Goal: Complete application form: Complete application form

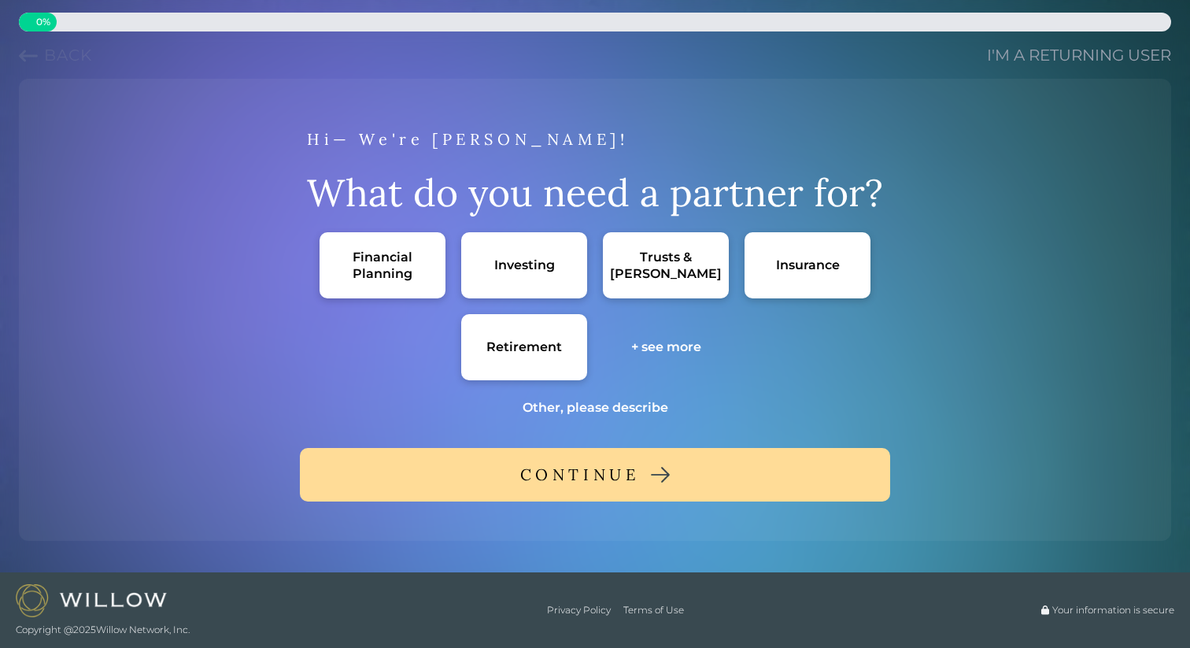
click at [394, 262] on div "Financial Planning" at bounding box center [382, 265] width 94 height 33
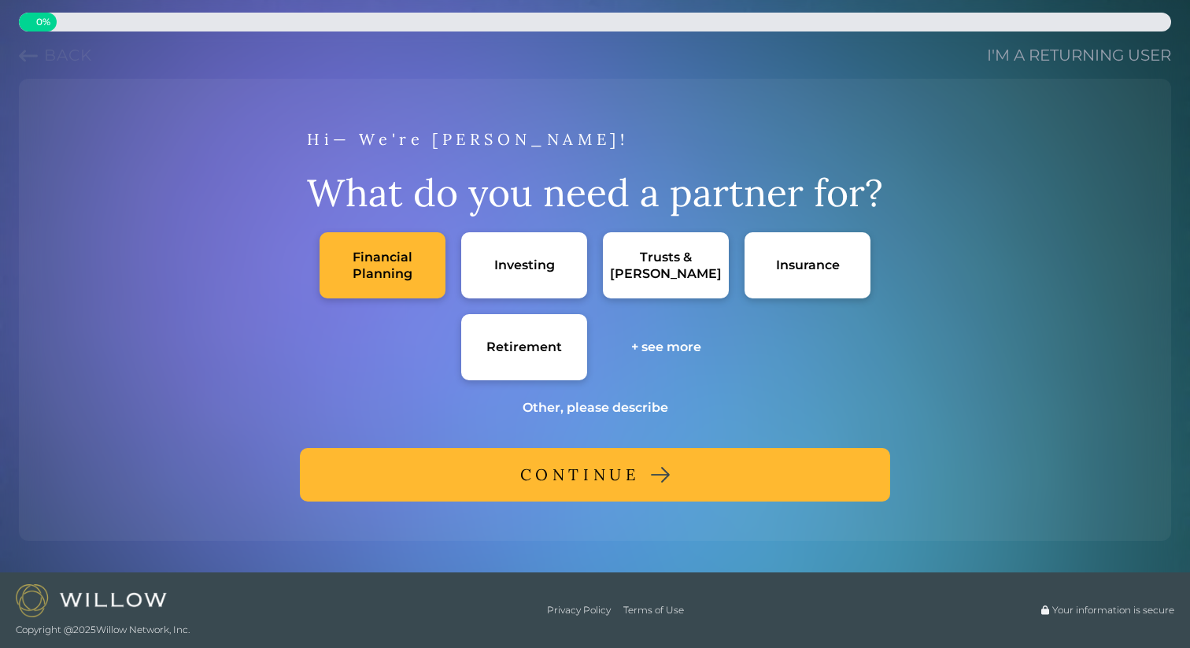
click at [519, 481] on button "CONTINUE" at bounding box center [595, 475] width 590 height 54
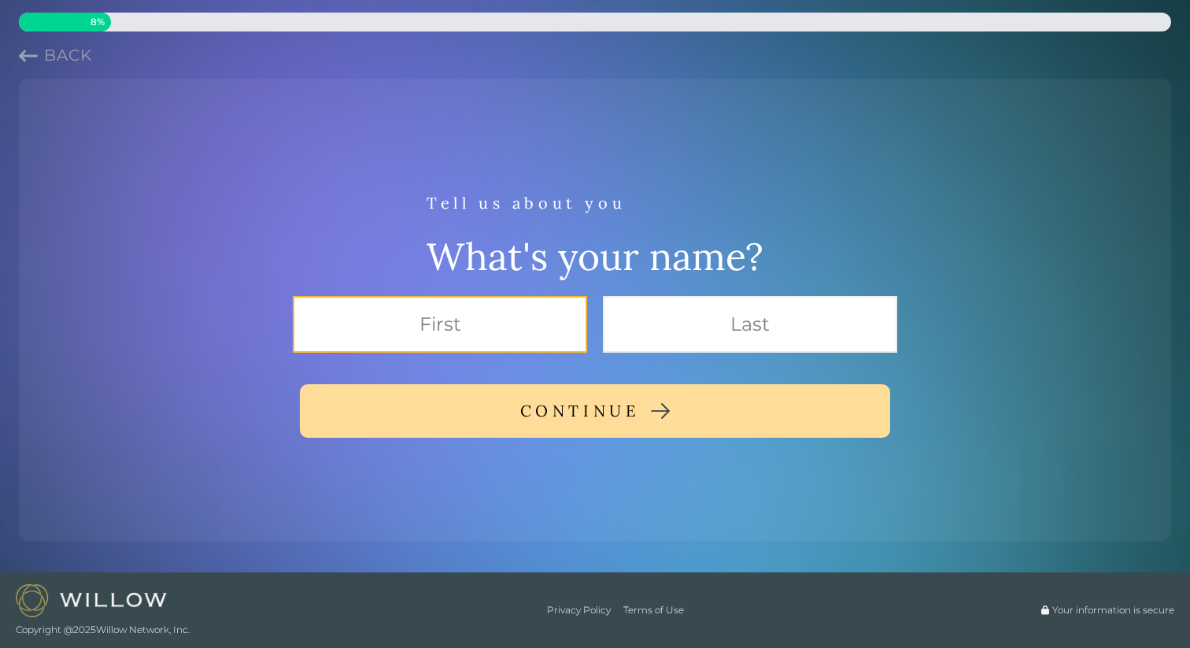
click at [531, 336] on input "text" at bounding box center [440, 324] width 294 height 57
type input "[PERSON_NAME]"
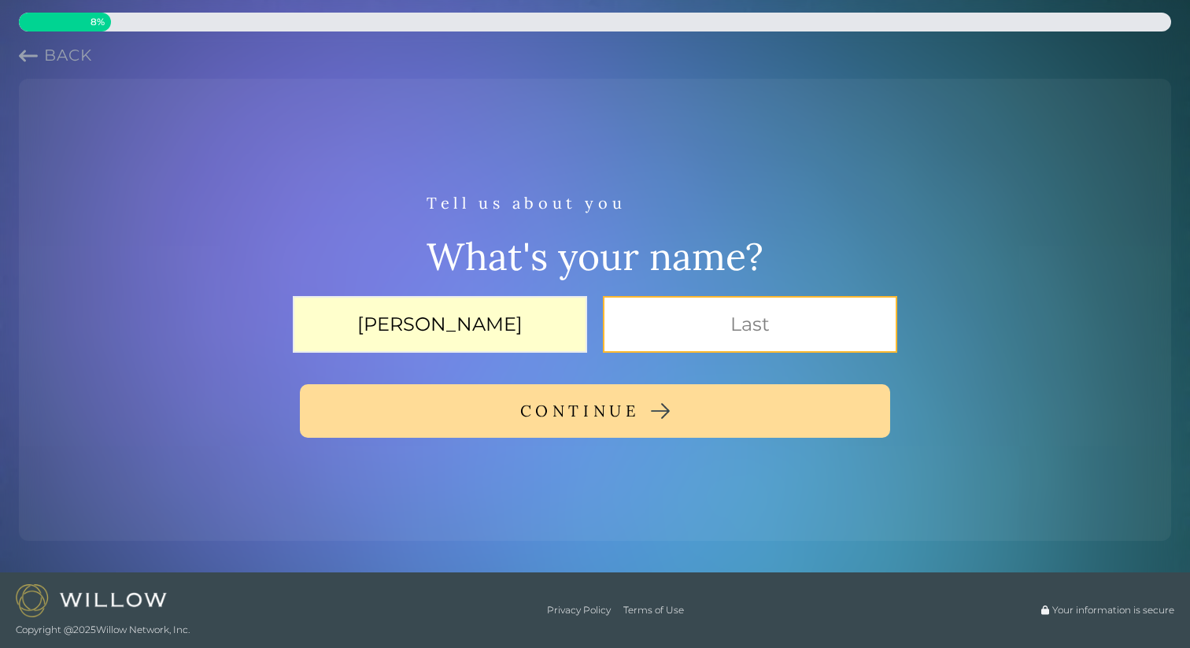
type input "[PERSON_NAME]"
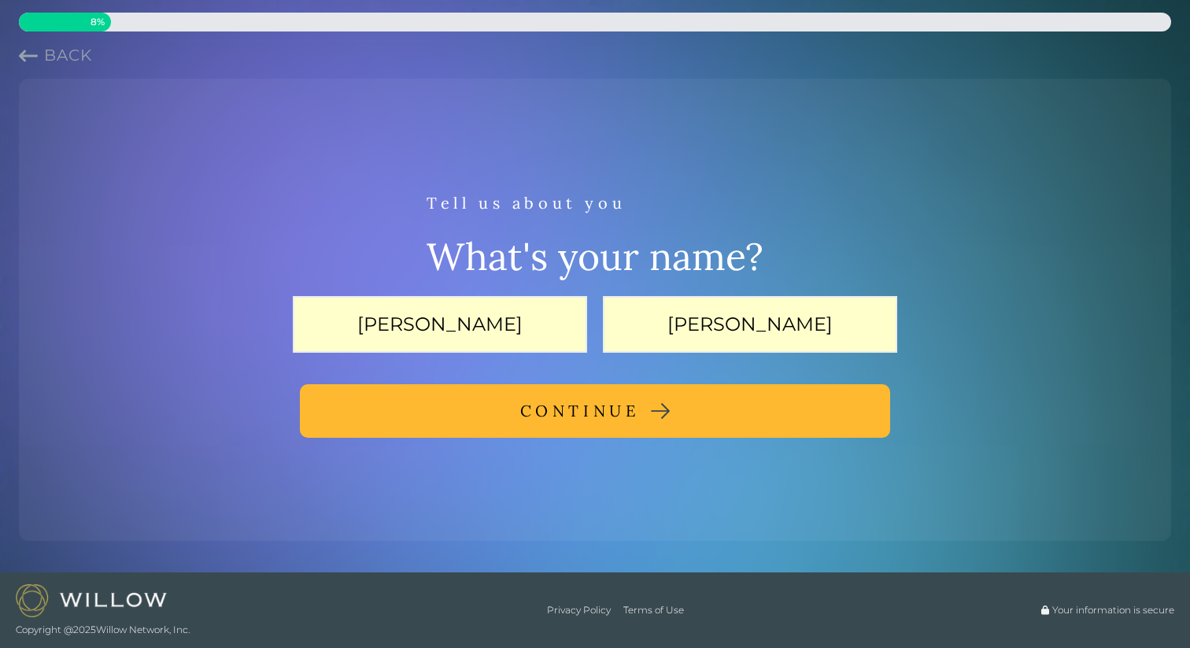
click at [522, 420] on div "CONTINUE" at bounding box center [580, 411] width 120 height 28
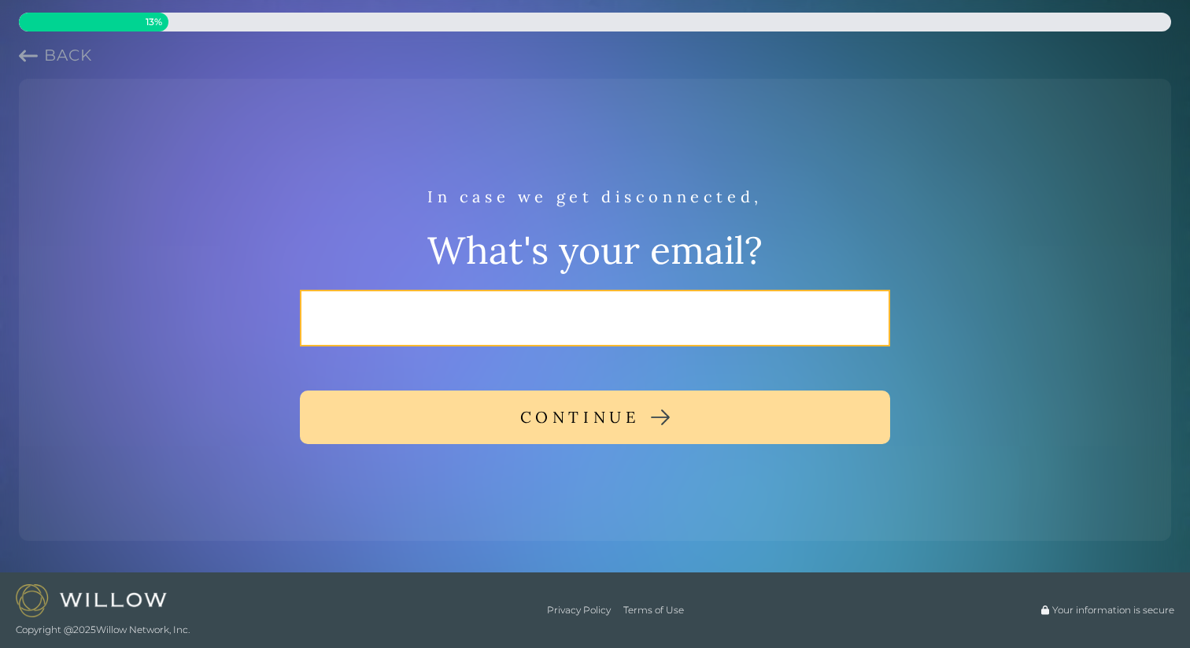
click at [492, 327] on input "email" at bounding box center [595, 318] width 590 height 57
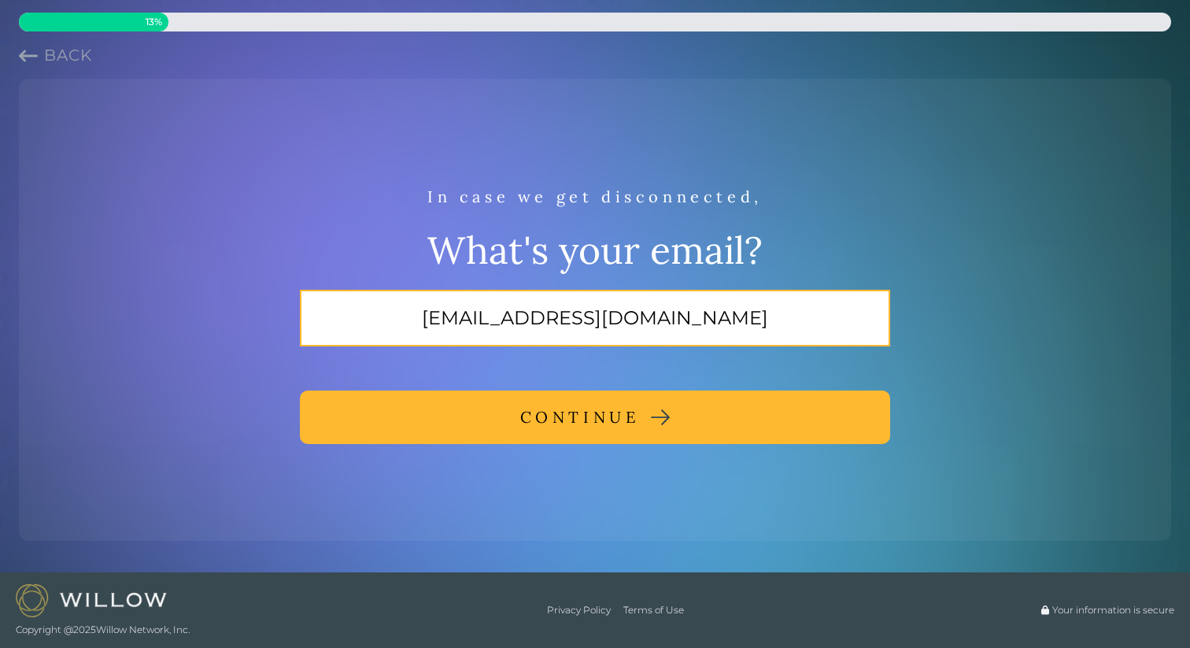
type input "[EMAIL_ADDRESS][DOMAIN_NAME]"
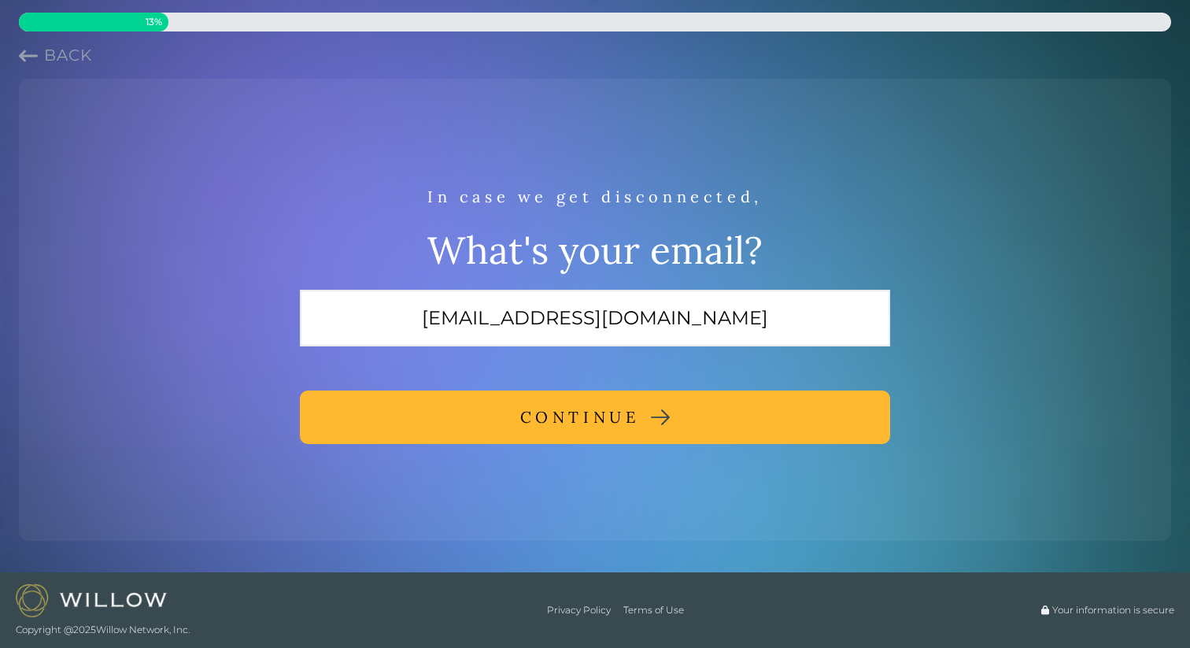
click at [508, 412] on button "CONTINUE" at bounding box center [595, 417] width 590 height 54
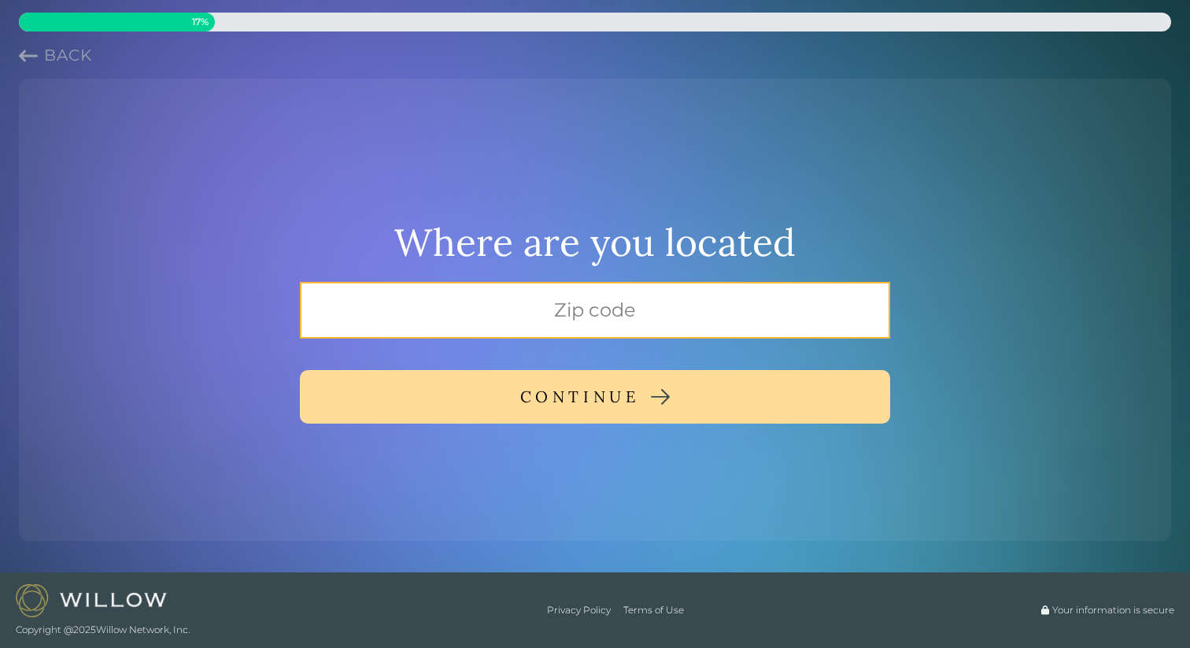
click at [535, 296] on input "text" at bounding box center [595, 310] width 590 height 57
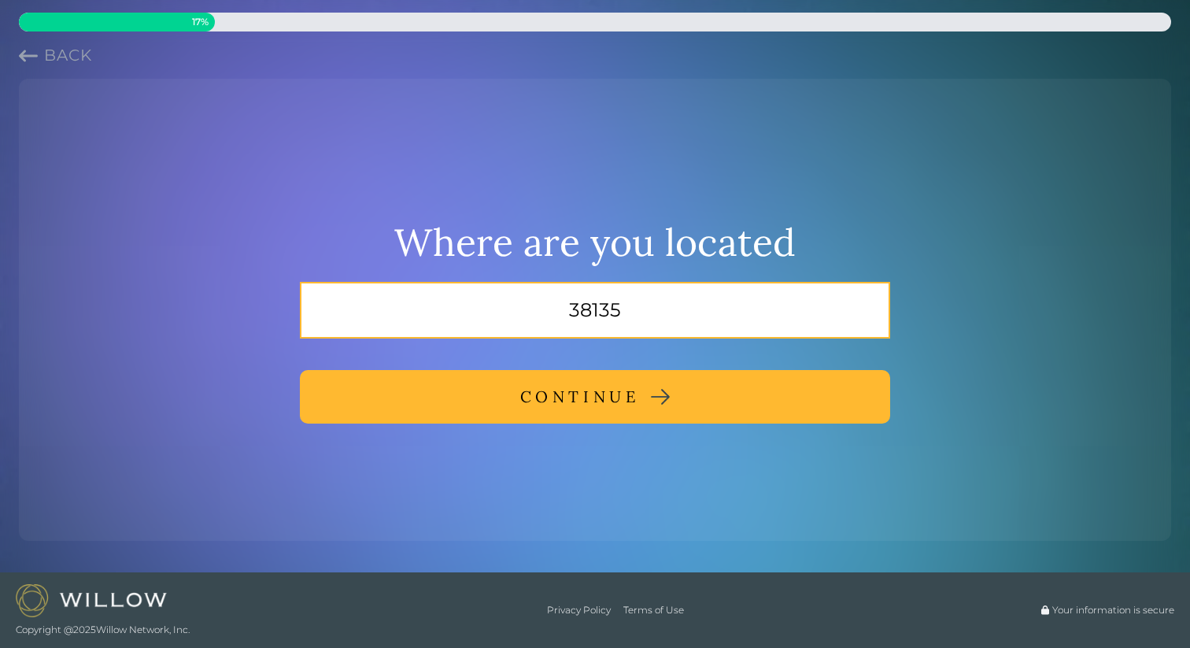
type input "38135"
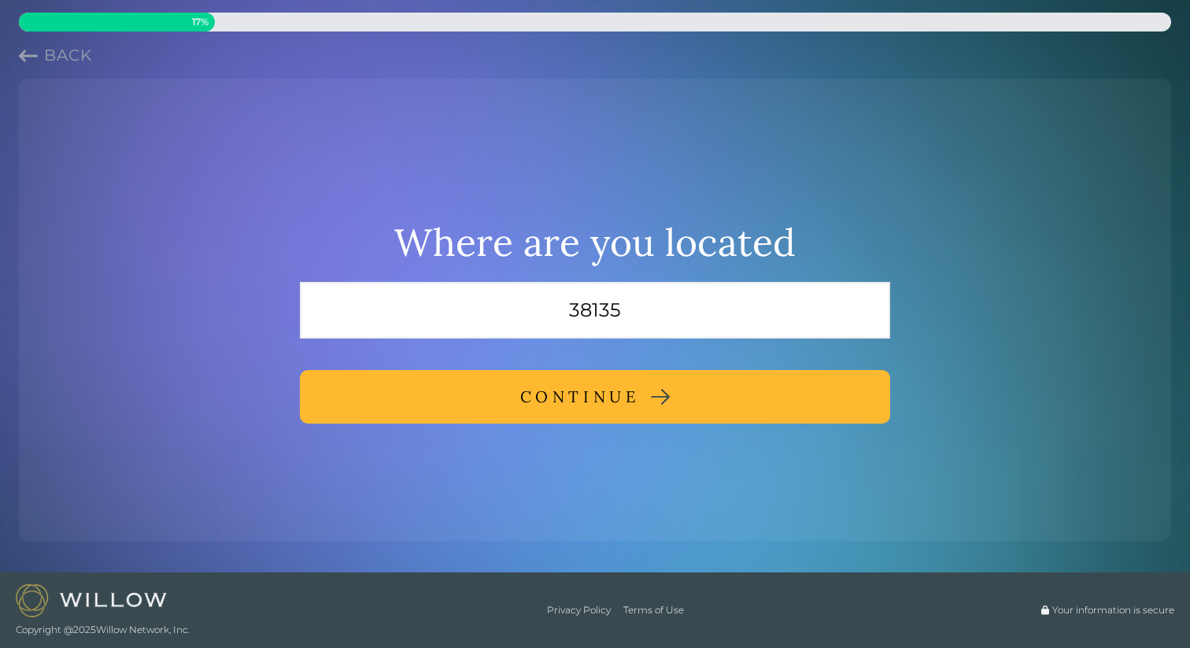
click at [562, 390] on div "CONTINUE" at bounding box center [580, 397] width 120 height 28
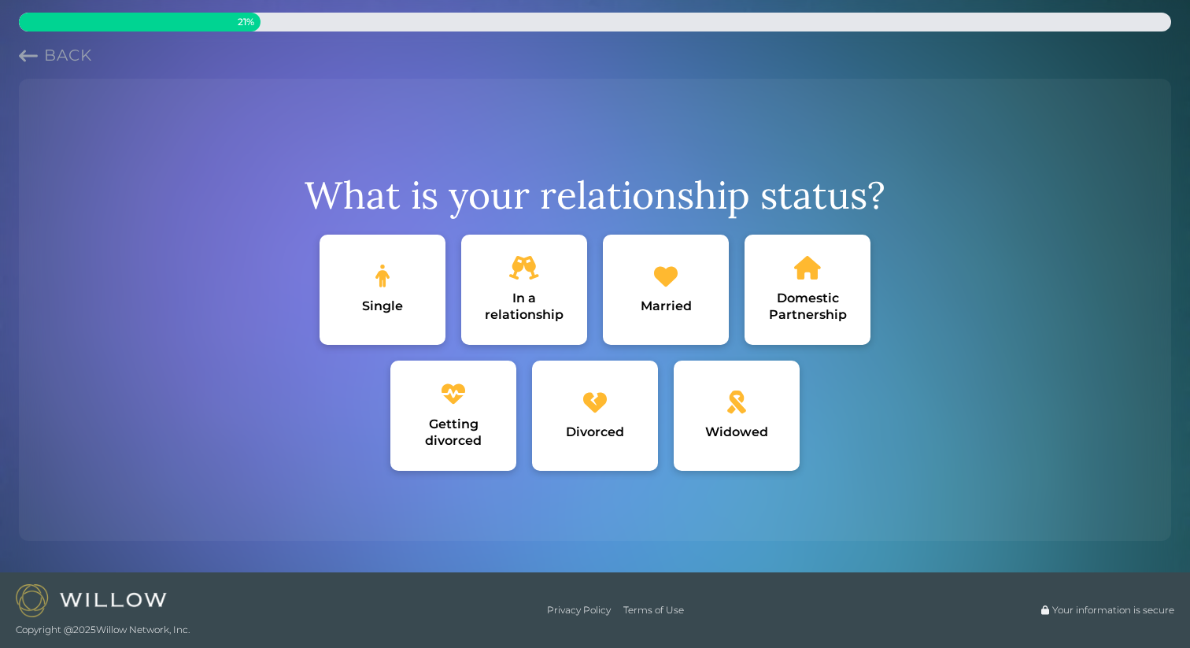
click at [476, 421] on div "Getting divorced" at bounding box center [453, 432] width 94 height 33
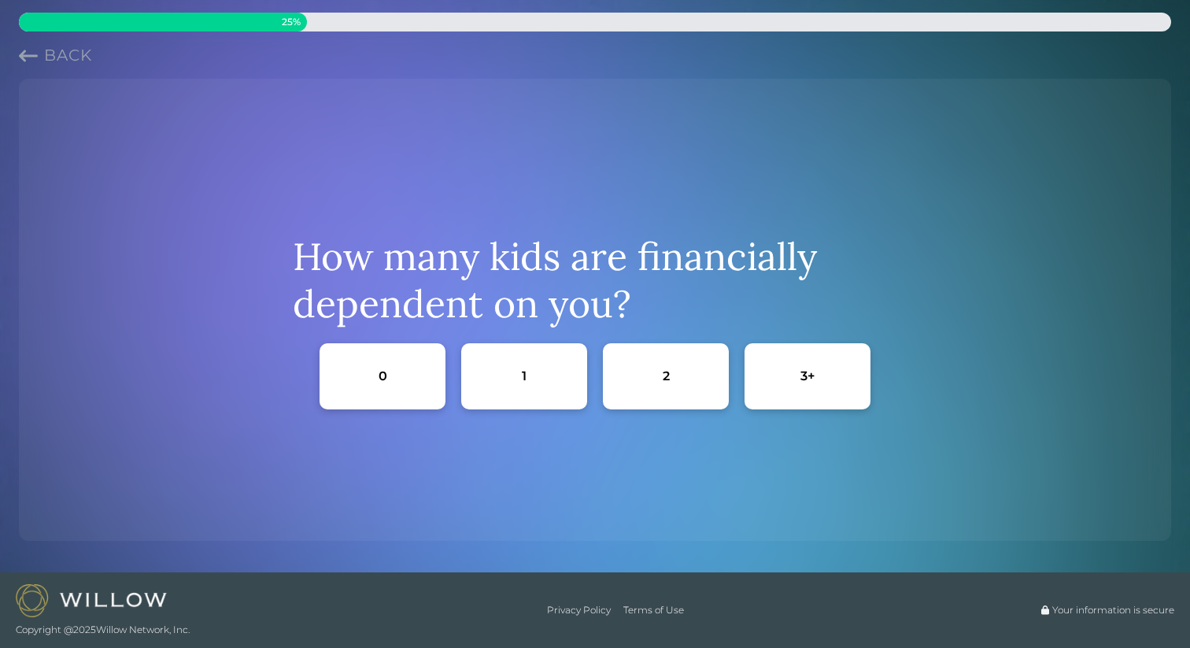
click at [812, 362] on div "3+" at bounding box center [808, 376] width 126 height 66
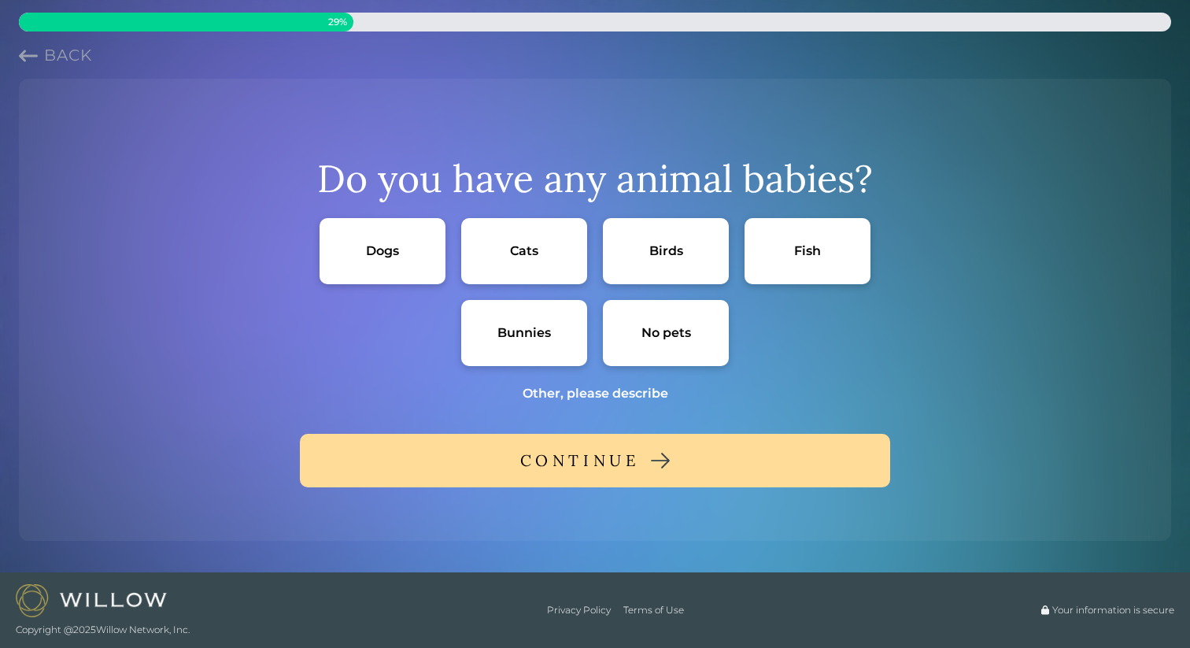
click at [681, 323] on div "No pets" at bounding box center [666, 333] width 126 height 66
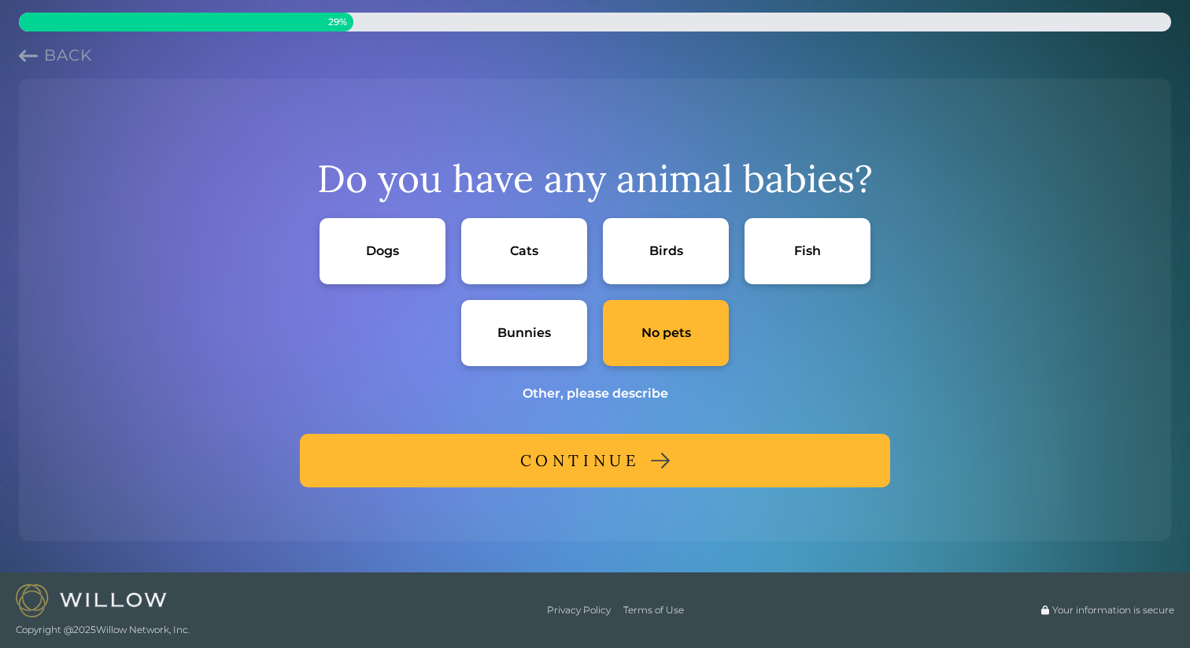
click at [644, 449] on button "CONTINUE" at bounding box center [595, 461] width 590 height 54
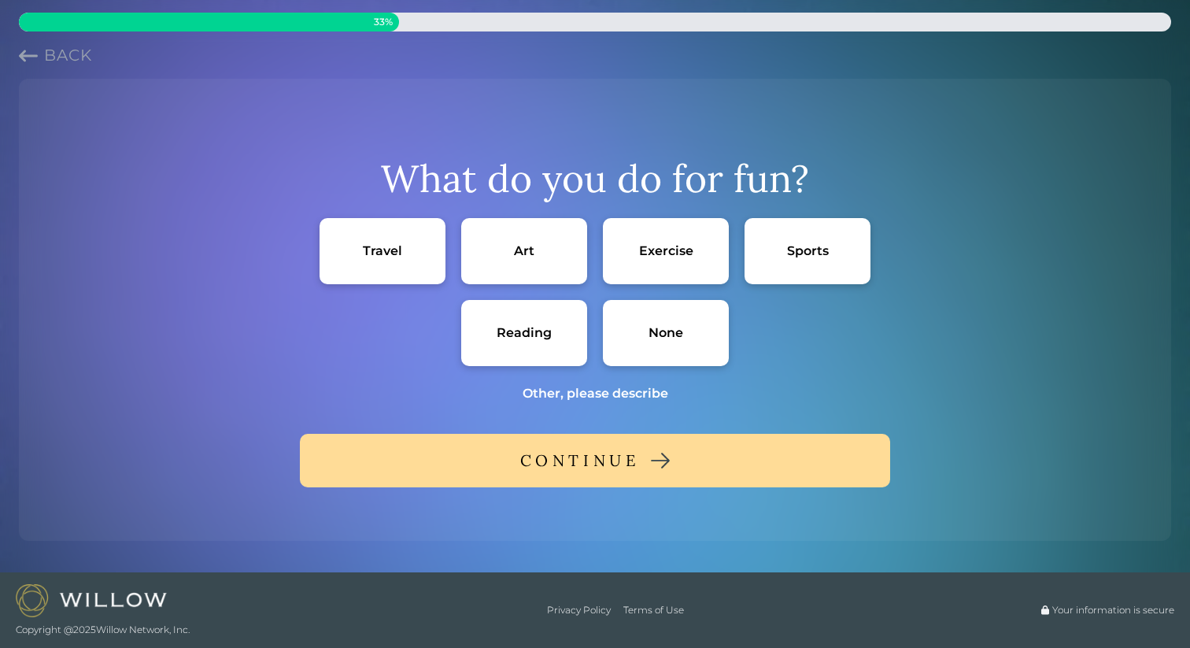
click at [405, 261] on div "Travel" at bounding box center [383, 251] width 126 height 66
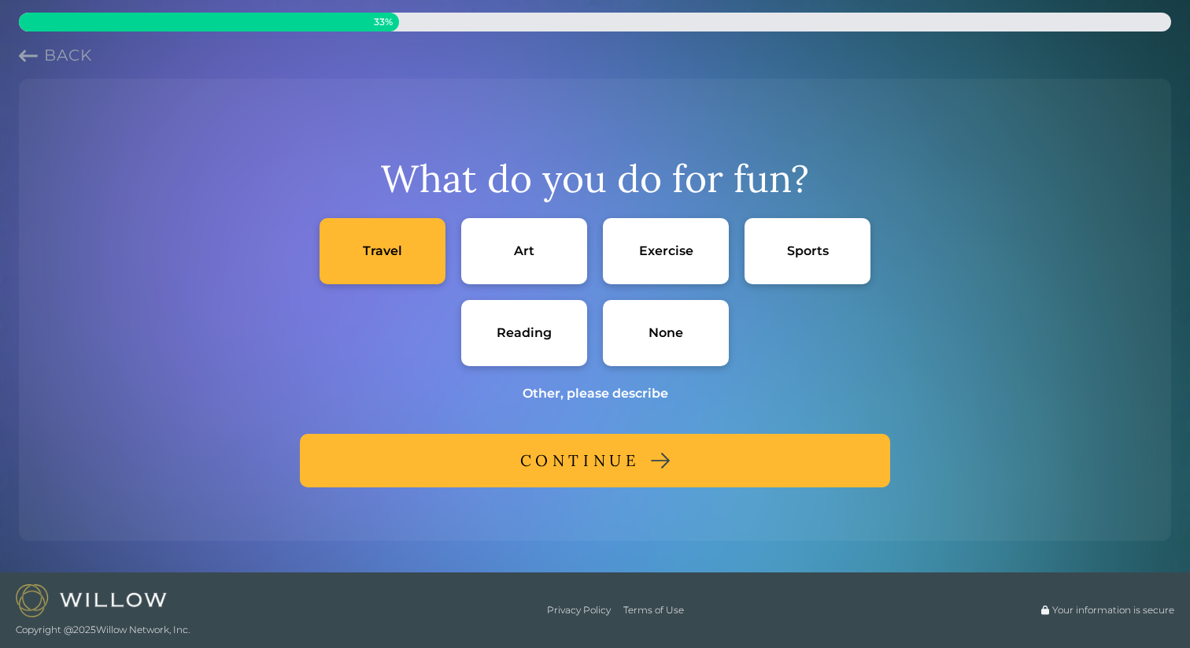
click at [497, 316] on div "Reading" at bounding box center [524, 333] width 126 height 66
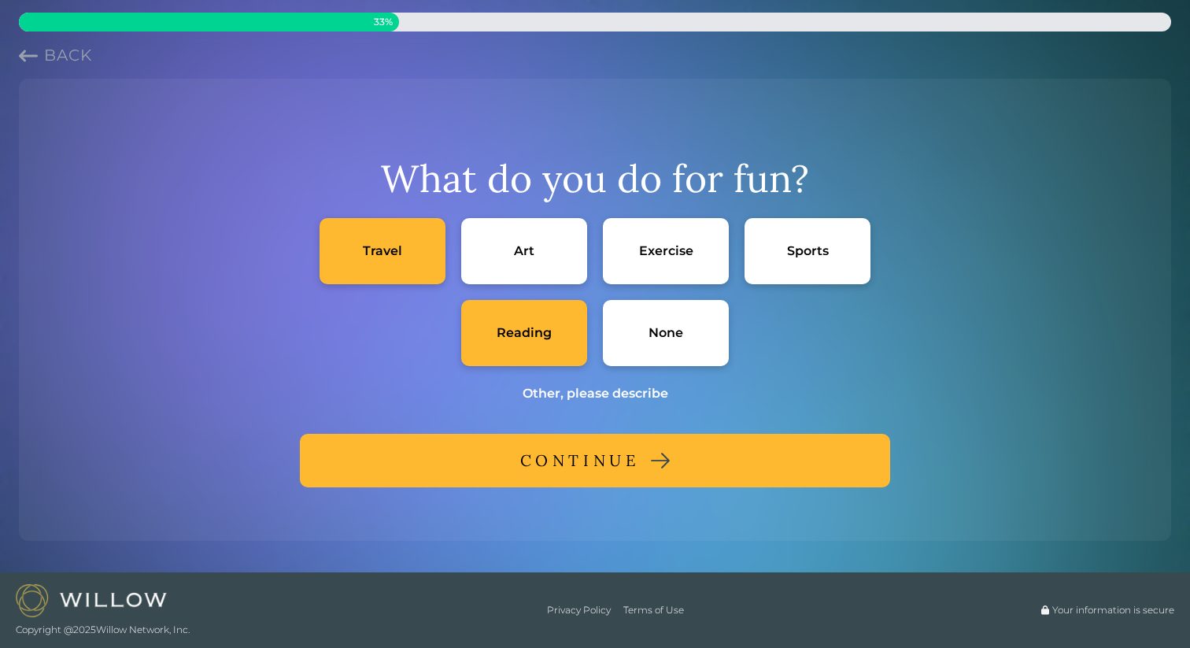
click at [676, 462] on button "CONTINUE" at bounding box center [595, 461] width 590 height 54
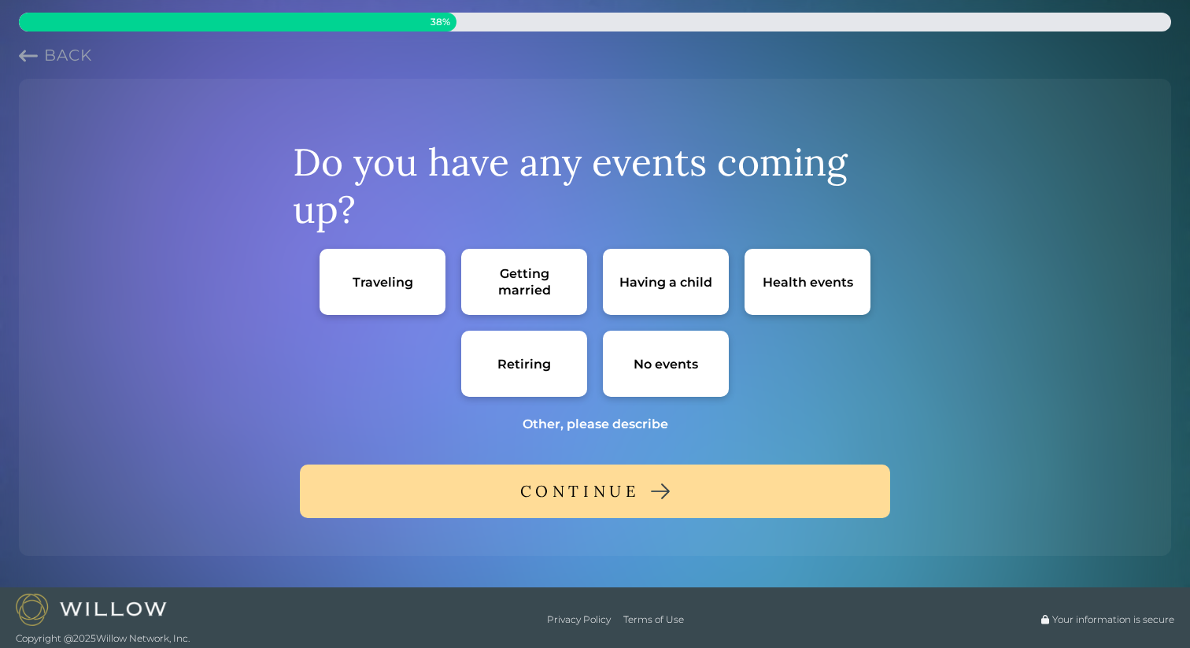
click at [619, 420] on div "Other, please describe" at bounding box center [596, 424] width 146 height 17
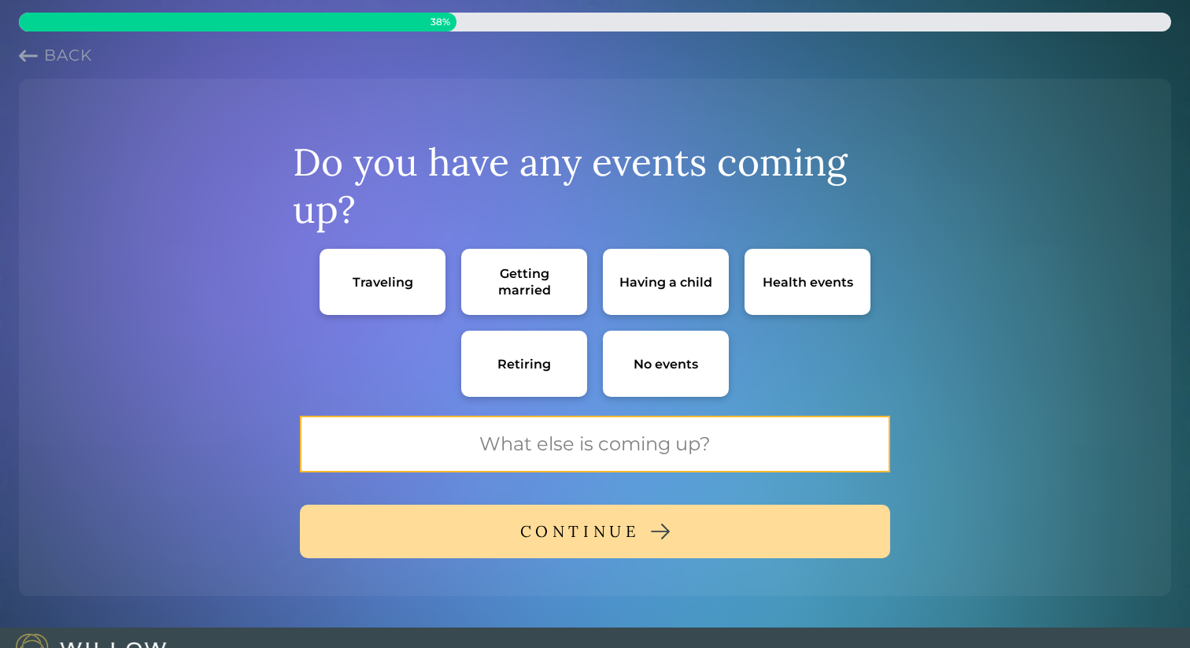
click at [610, 450] on input "text" at bounding box center [595, 444] width 590 height 57
type input "Moving"
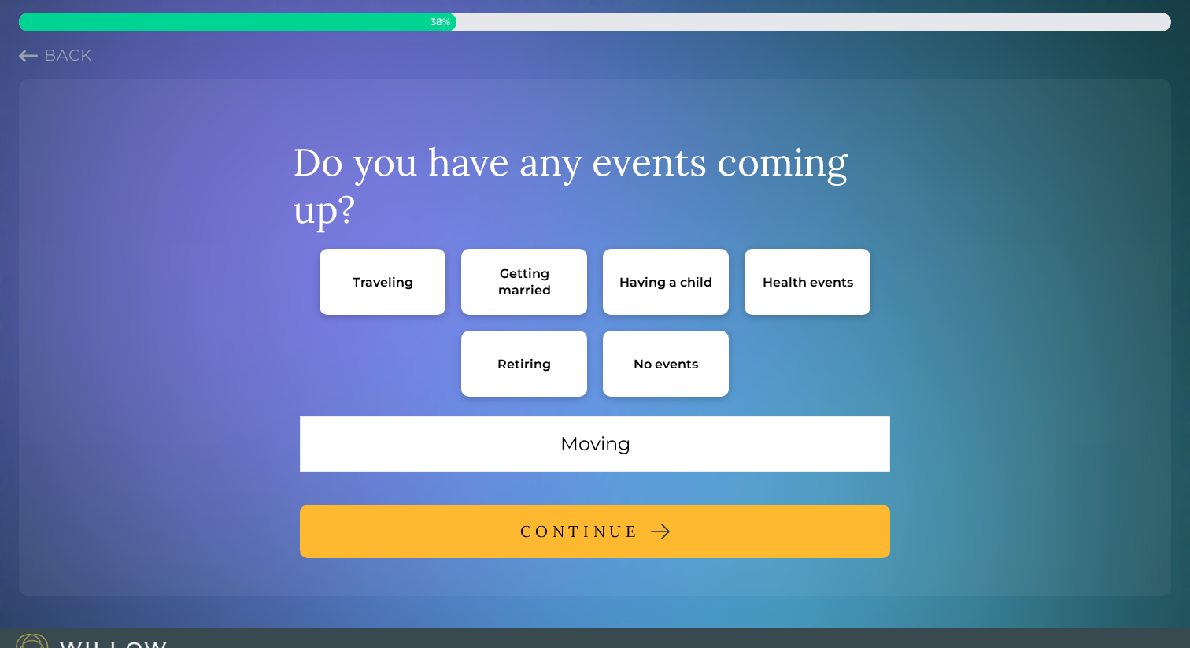
click at [613, 513] on button "CONTINUE" at bounding box center [595, 532] width 590 height 54
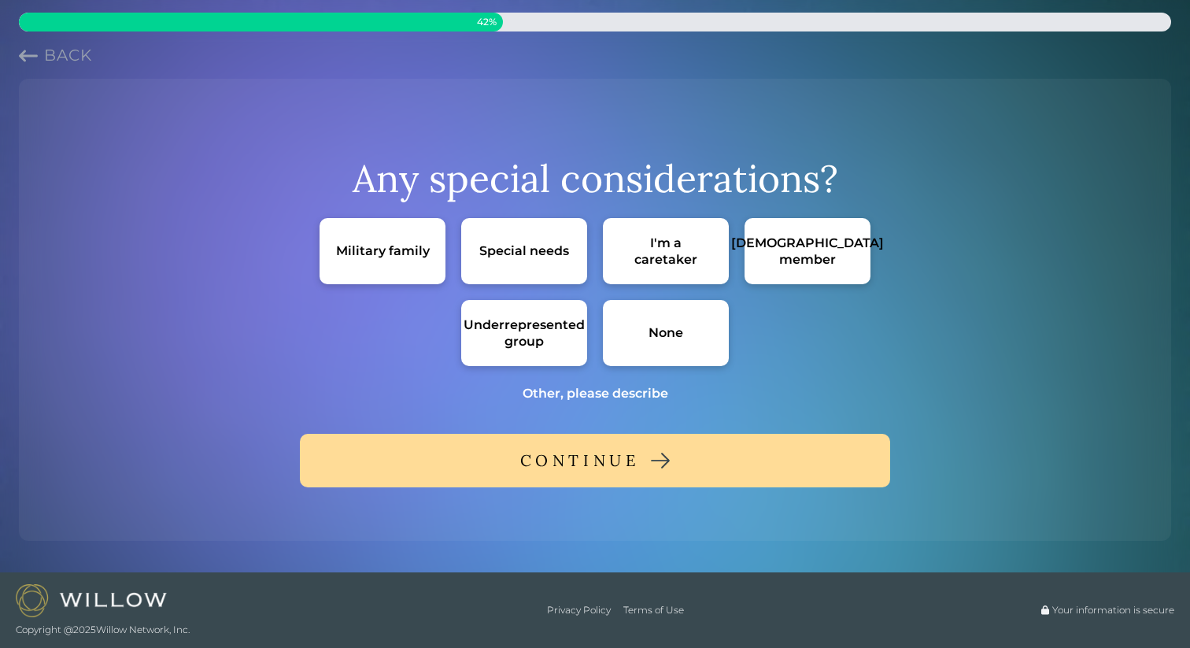
click at [790, 254] on div "[DEMOGRAPHIC_DATA] member" at bounding box center [807, 251] width 153 height 33
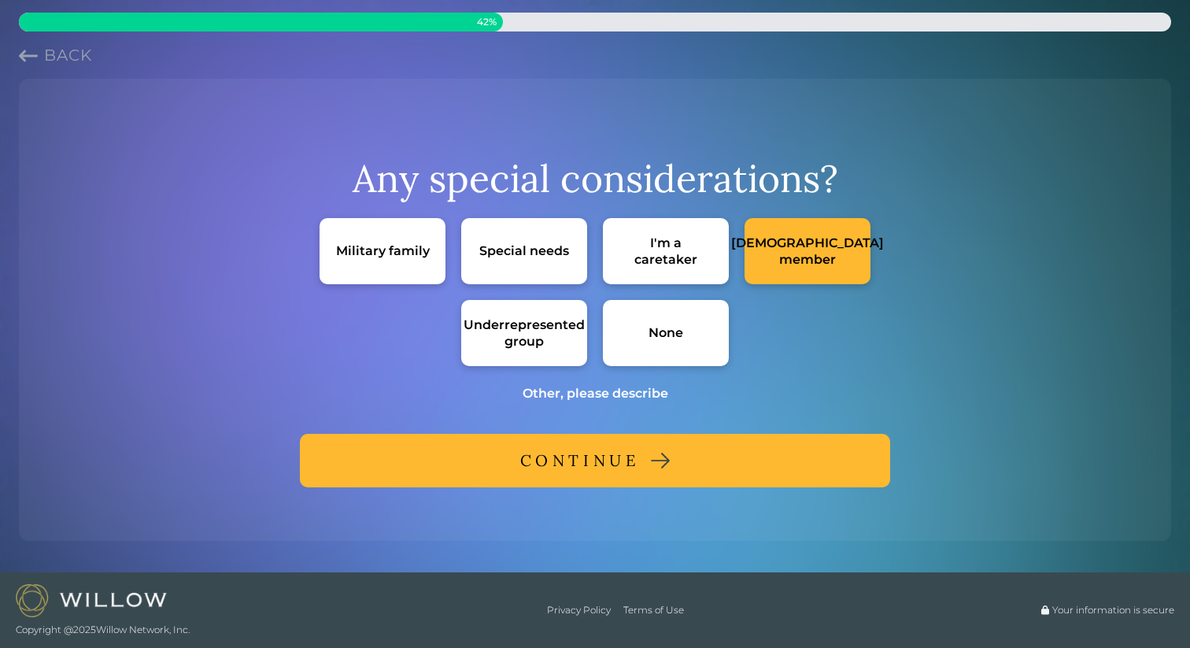
click at [686, 452] on button "CONTINUE" at bounding box center [595, 461] width 590 height 54
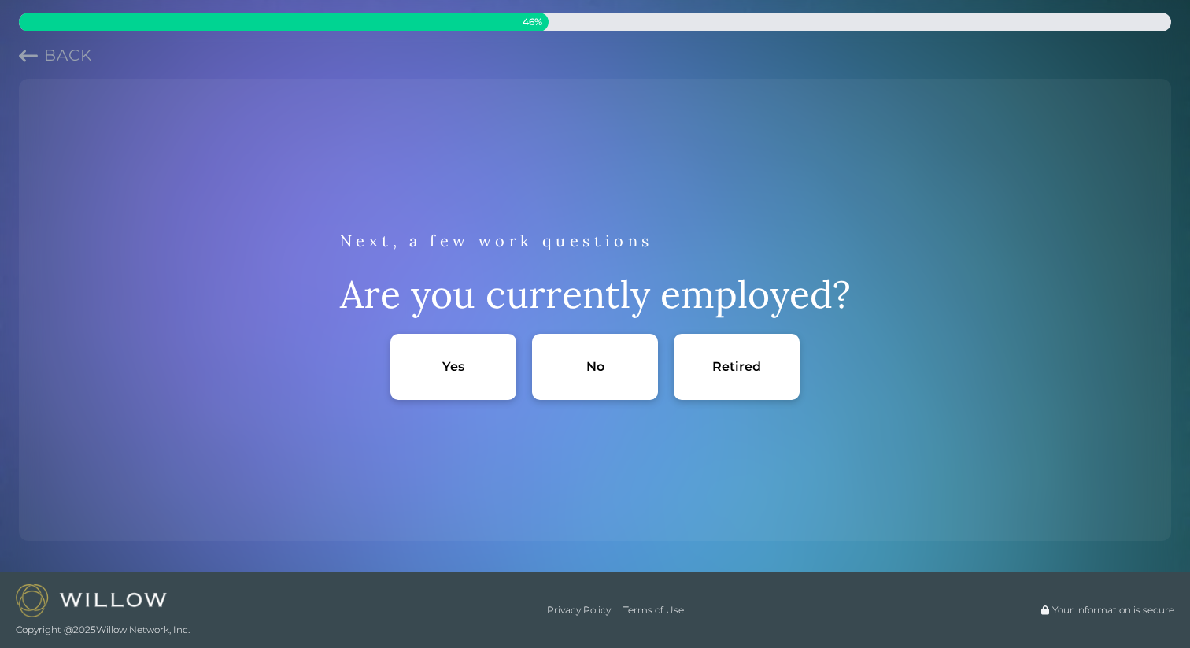
click at [563, 369] on div "No" at bounding box center [595, 367] width 126 height 66
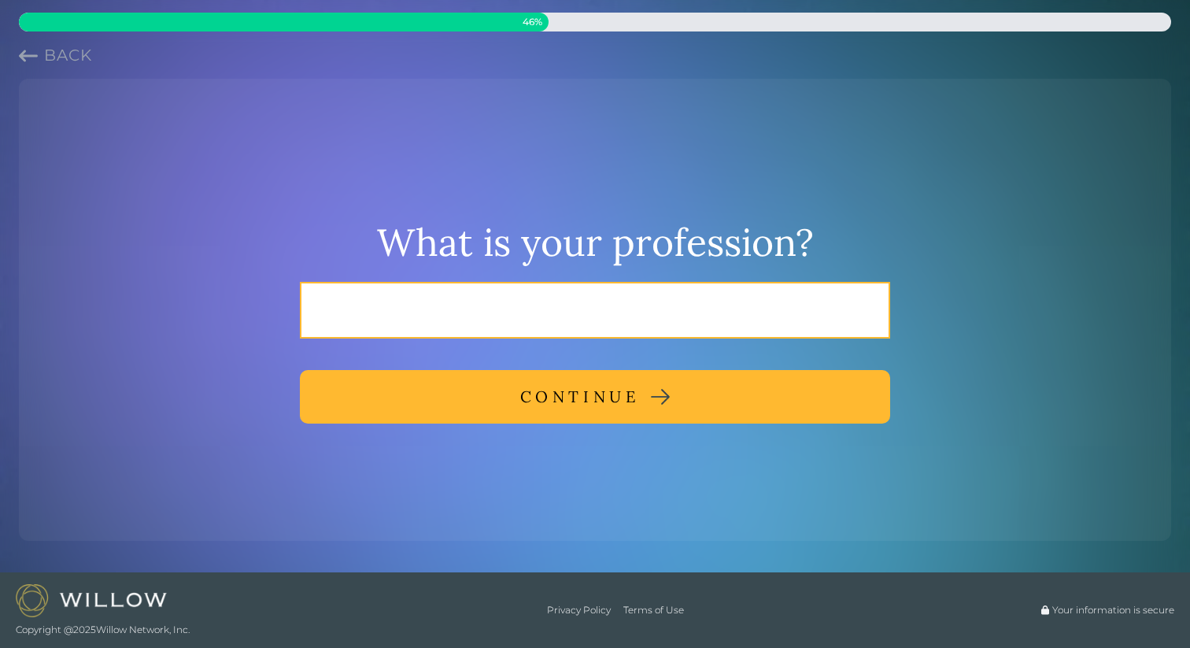
click at [543, 310] on input "text" at bounding box center [595, 310] width 590 height 57
type input "teacher"
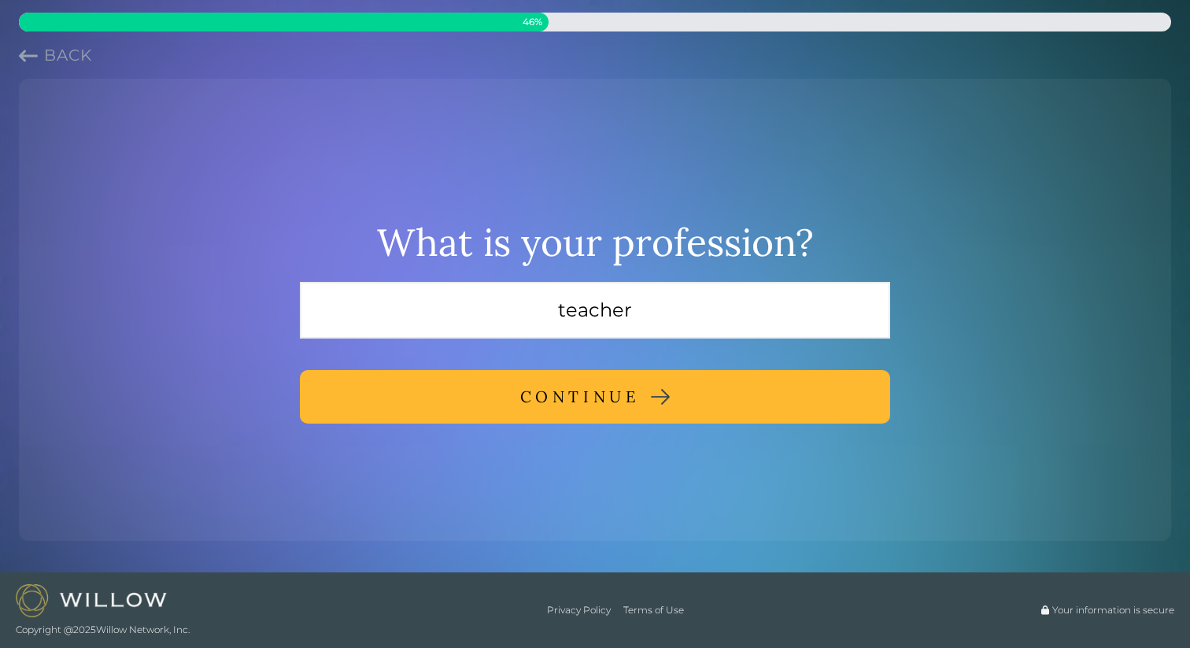
click at [708, 400] on button "CONTINUE" at bounding box center [595, 397] width 590 height 54
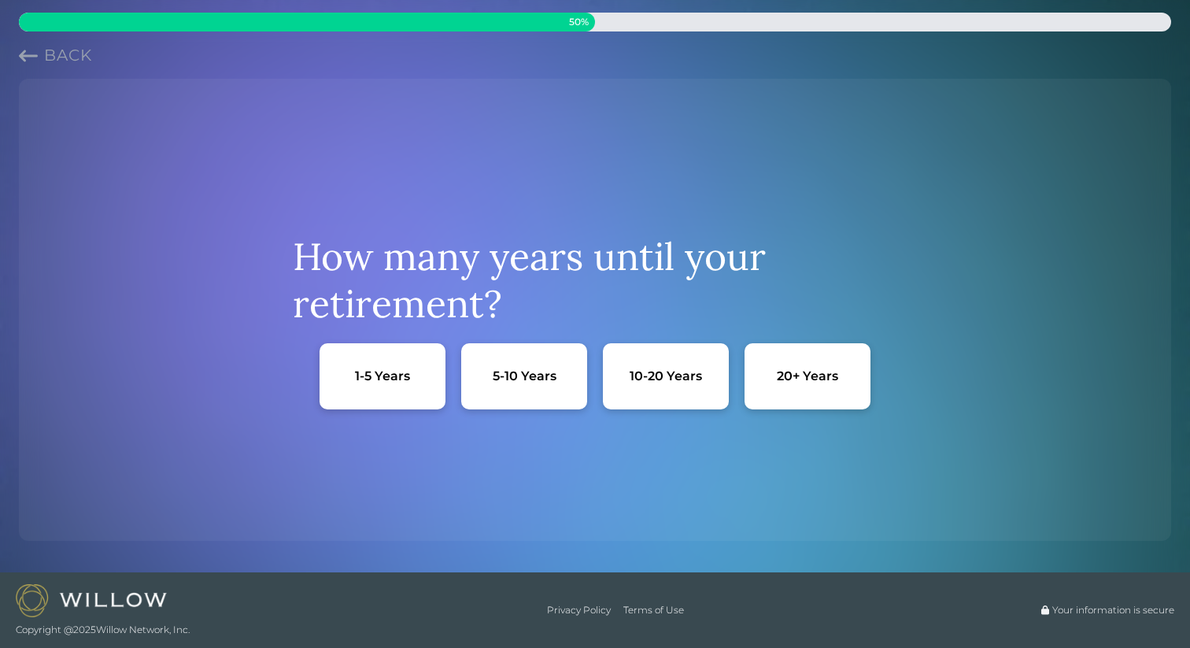
click at [668, 373] on div "10-20 Years" at bounding box center [666, 376] width 72 height 17
